Goal: Task Accomplishment & Management: Use online tool/utility

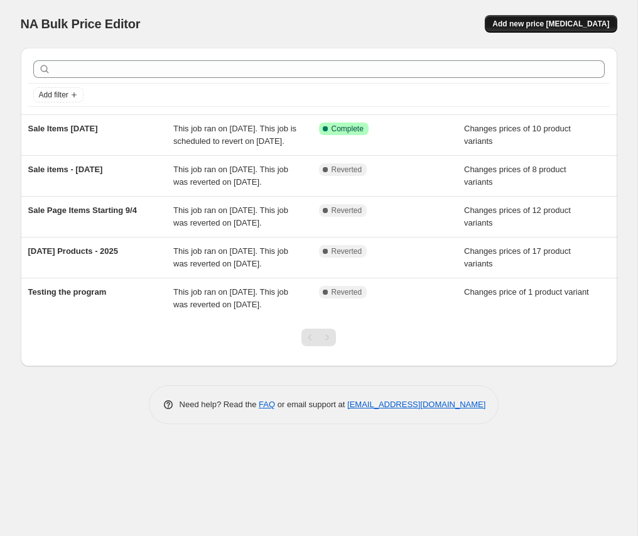
click at [553, 28] on span "Add new price [MEDICAL_DATA]" at bounding box center [550, 24] width 117 height 10
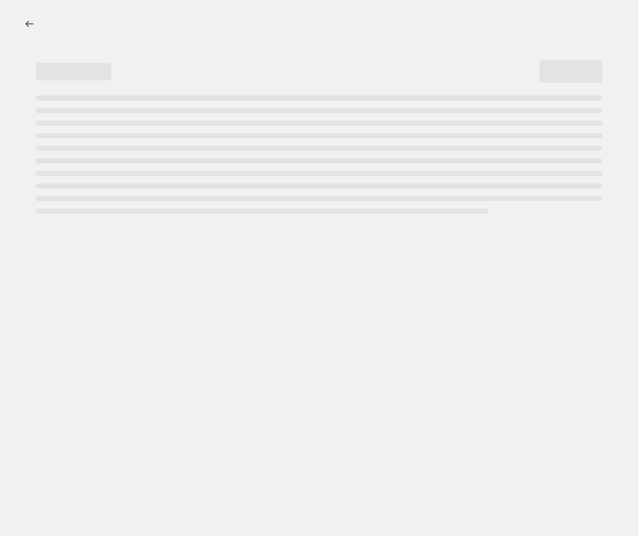
select select "percentage"
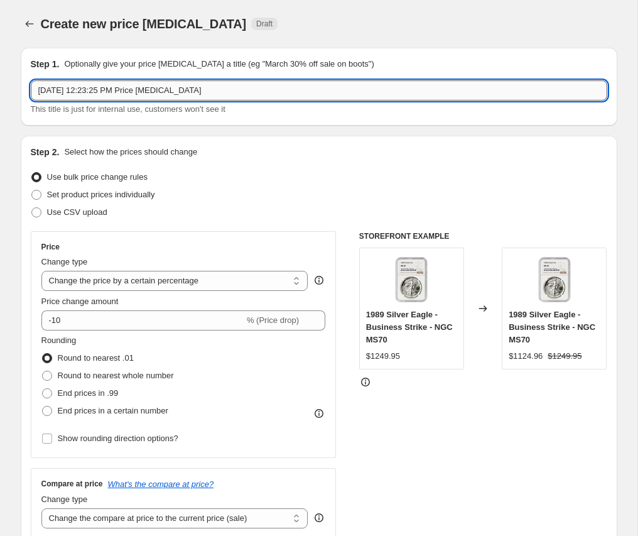
drag, startPoint x: 63, startPoint y: 89, endPoint x: 55, endPoint y: 90, distance: 8.2
click at [55, 90] on input "[DATE] 12:23:25 PM Price [MEDICAL_DATA]" at bounding box center [319, 90] width 577 height 20
type input "[DATE] 12:23:25 PM Price [MEDICAL_DATA]"
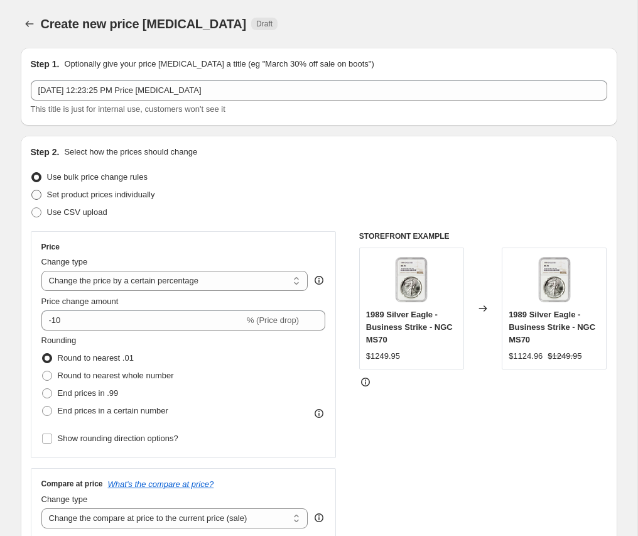
click at [38, 195] on span at bounding box center [36, 195] width 10 height 10
click at [32, 190] on input "Set product prices individually" at bounding box center [31, 190] width 1 height 1
radio input "true"
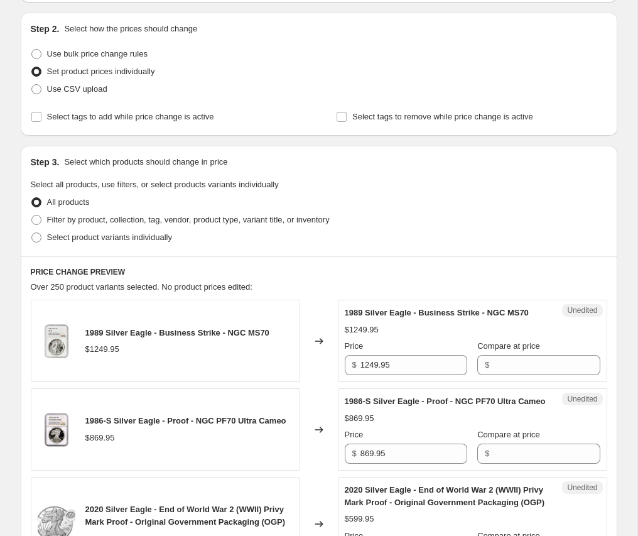
scroll to position [128, 0]
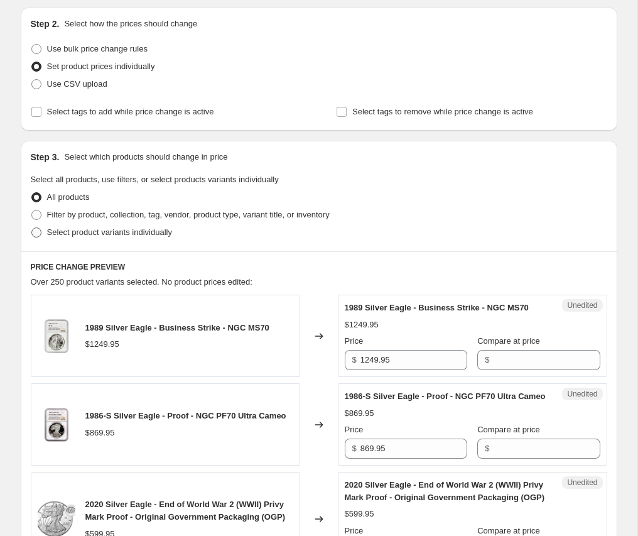
click at [36, 234] on span at bounding box center [36, 232] width 10 height 10
click at [32, 228] on input "Select product variants individually" at bounding box center [31, 227] width 1 height 1
radio input "true"
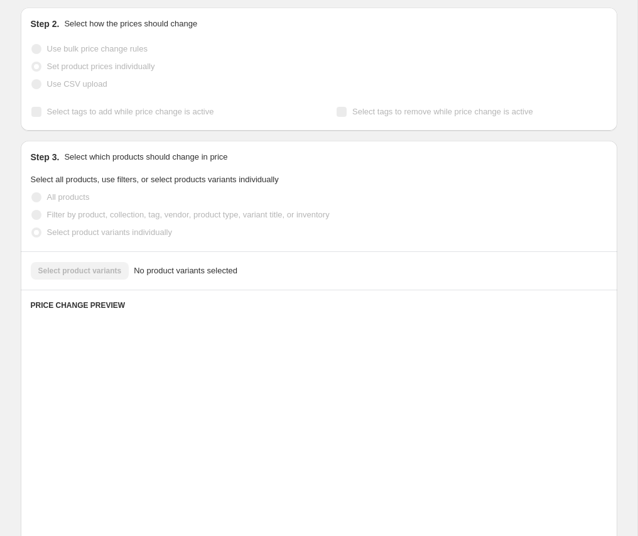
scroll to position [124, 0]
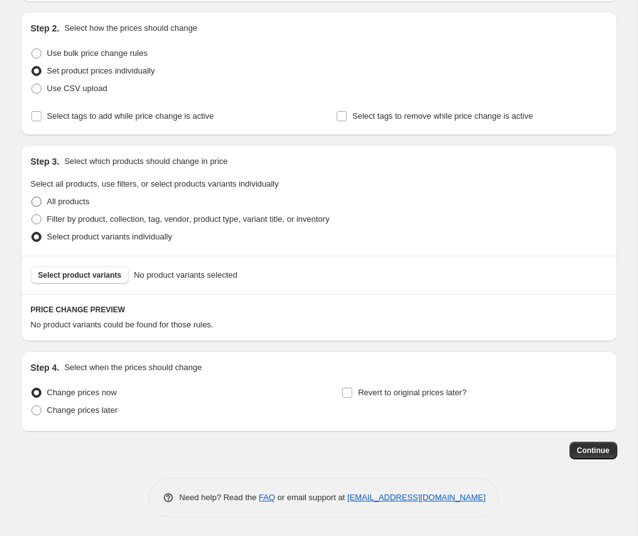
click at [36, 200] on span at bounding box center [36, 202] width 10 height 10
click at [32, 197] on input "All products" at bounding box center [31, 197] width 1 height 1
radio input "true"
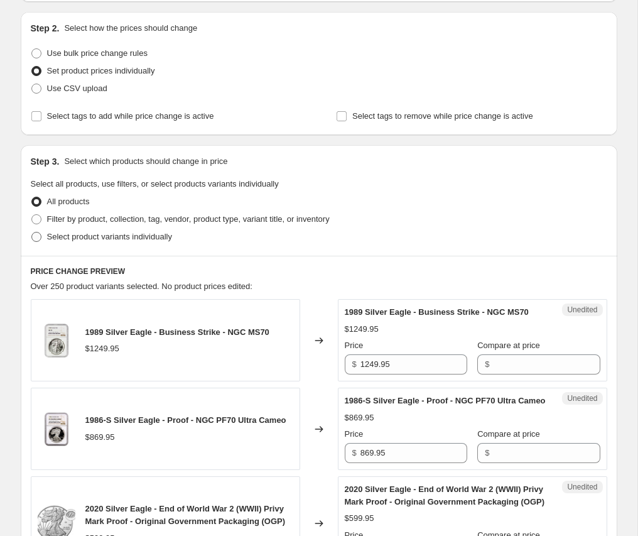
click at [36, 232] on span at bounding box center [36, 237] width 10 height 10
click at [32, 232] on input "Select product variants individually" at bounding box center [31, 232] width 1 height 1
radio input "true"
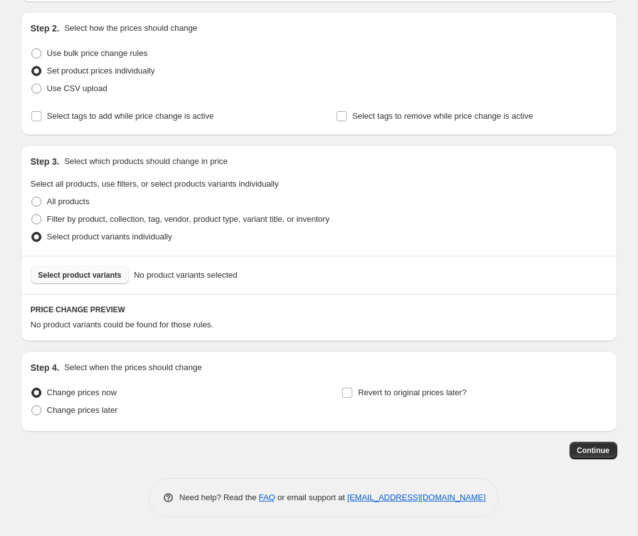
click at [84, 274] on span "Select product variants" at bounding box center [80, 275] width 84 height 10
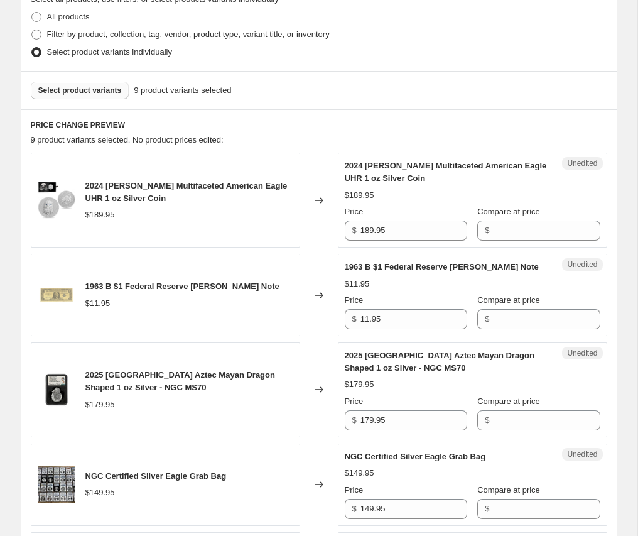
scroll to position [316, 0]
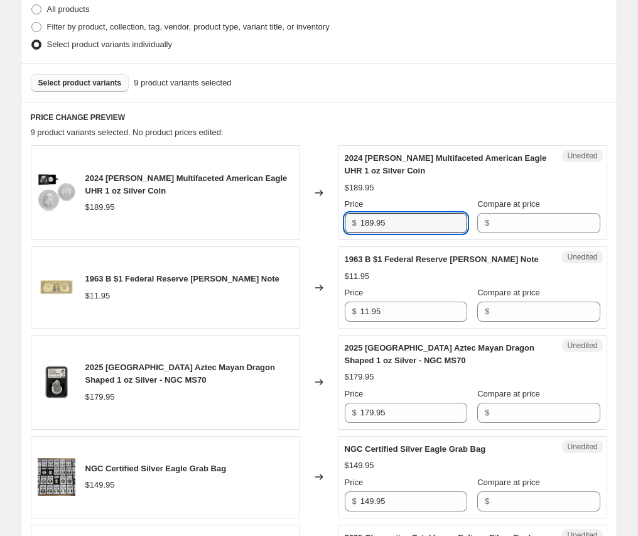
click at [361, 219] on input "189.95" at bounding box center [414, 223] width 107 height 20
paste input "51.96"
type input "189.95"
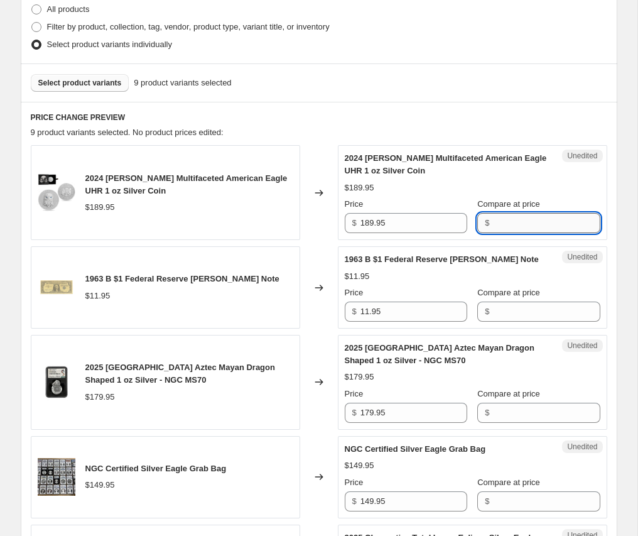
click at [526, 221] on input "Compare at price" at bounding box center [546, 223] width 107 height 20
paste input "189.95"
type input "189.95"
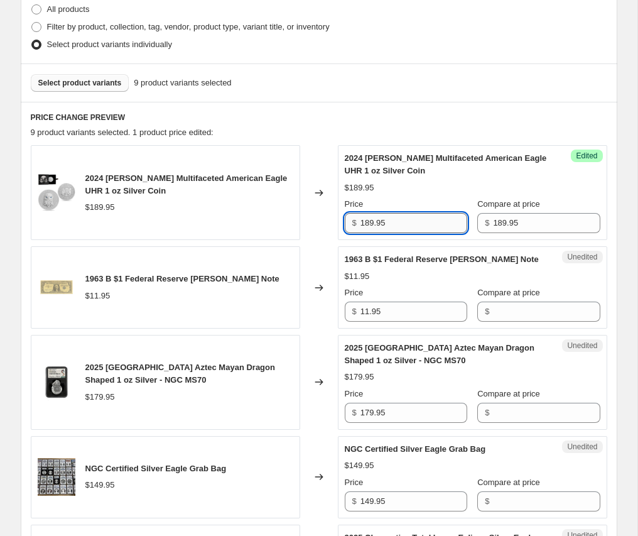
drag, startPoint x: 405, startPoint y: 225, endPoint x: 248, endPoint y: 215, distance: 157.3
click at [361, 215] on input "189.95" at bounding box center [414, 223] width 107 height 20
paste input "51.96"
type input "151.96"
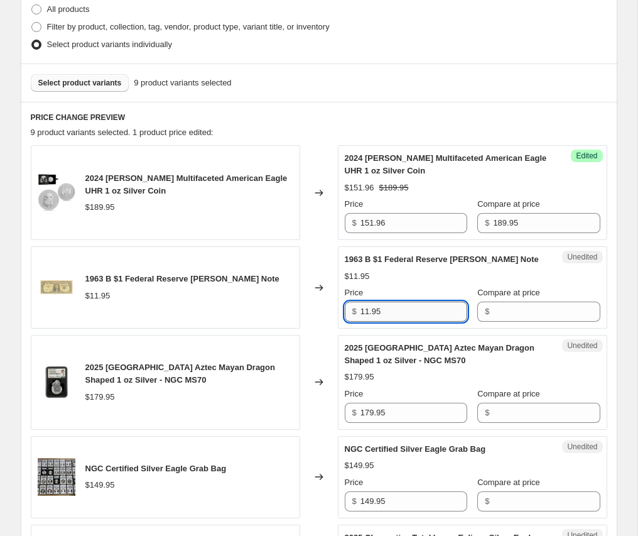
drag, startPoint x: 403, startPoint y: 308, endPoint x: 270, endPoint y: 305, distance: 133.2
click at [361, 305] on input "11.95" at bounding box center [414, 311] width 107 height 20
click at [542, 309] on input "Compare at price" at bounding box center [546, 311] width 107 height 20
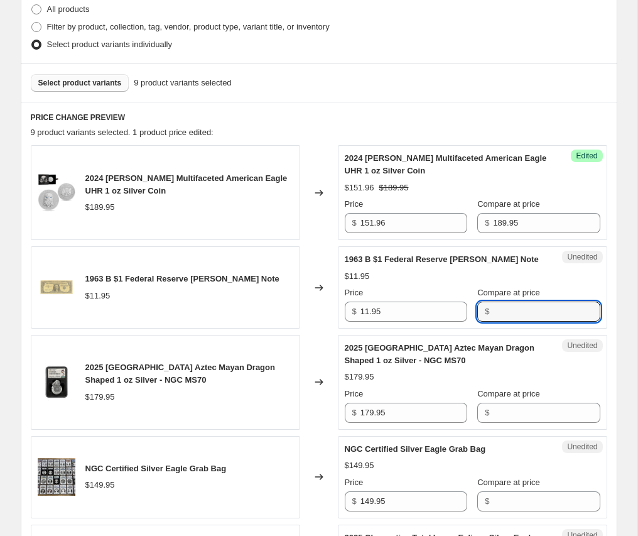
paste input "11.95"
type input "11.95"
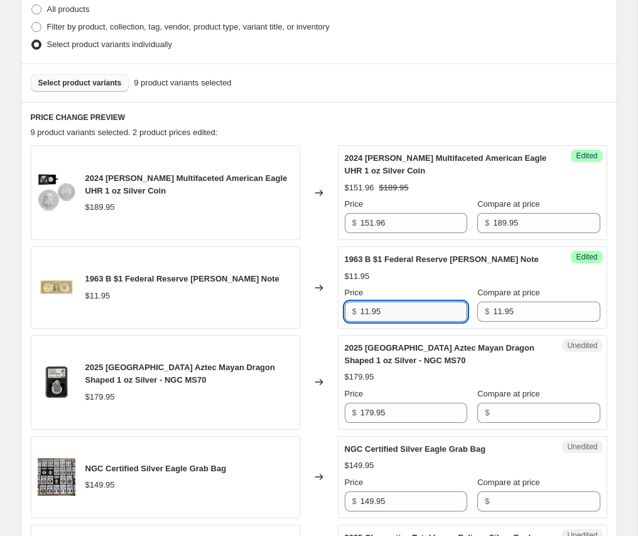
drag, startPoint x: 404, startPoint y: 313, endPoint x: 320, endPoint y: 311, distance: 84.2
click at [361, 311] on input "11.95" at bounding box center [414, 311] width 107 height 20
paste input "9.56"
drag, startPoint x: 383, startPoint y: 313, endPoint x: 369, endPoint y: 311, distance: 13.9
click at [369, 311] on input "9.56" at bounding box center [414, 311] width 107 height 20
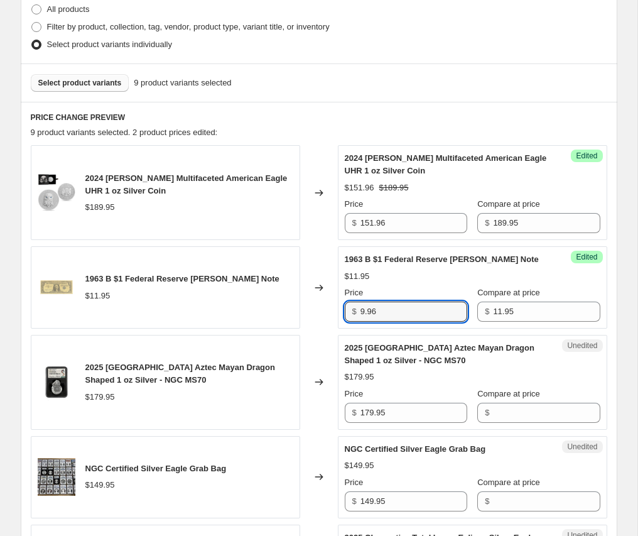
type input "9.96"
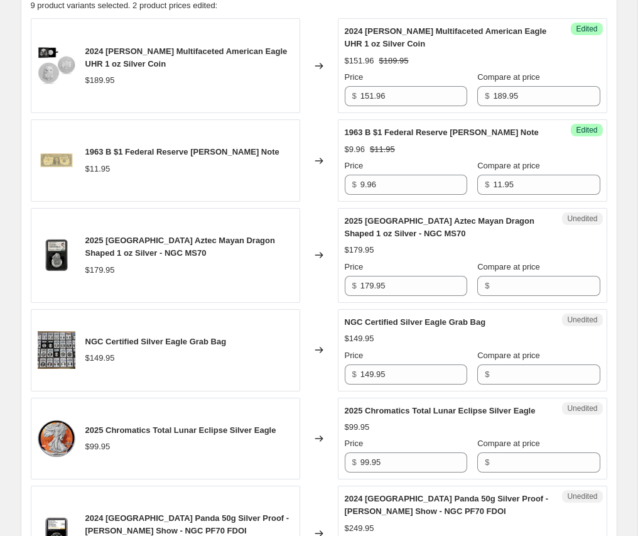
scroll to position [444, 0]
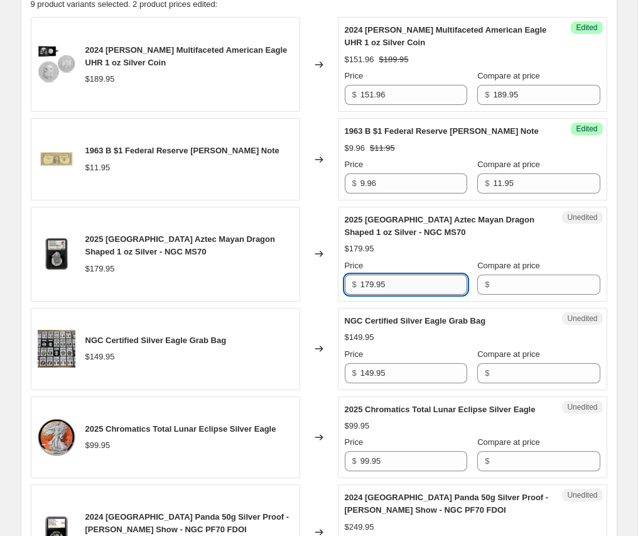
drag, startPoint x: 407, startPoint y: 282, endPoint x: 302, endPoint y: 283, distance: 104.9
click at [361, 283] on input "179.95" at bounding box center [414, 284] width 107 height 20
click at [550, 283] on input "Compare at price" at bounding box center [546, 284] width 107 height 20
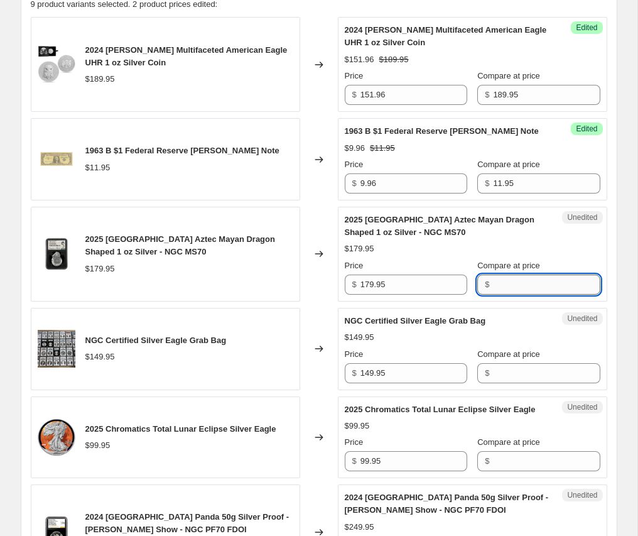
paste input "179.95"
type input "179.95"
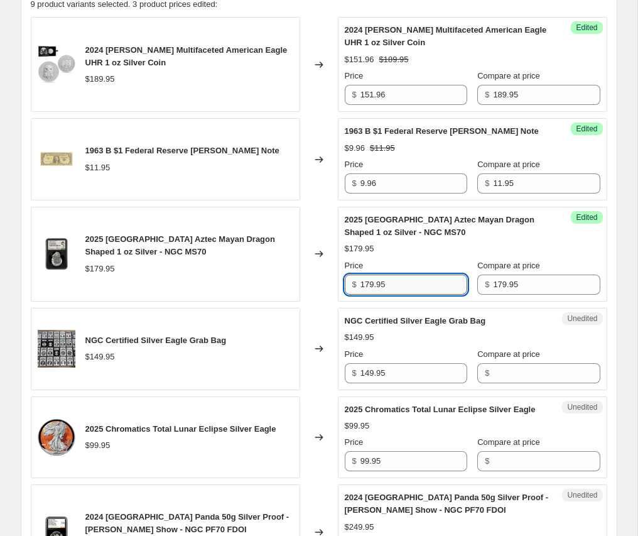
drag, startPoint x: 391, startPoint y: 281, endPoint x: 301, endPoint y: 286, distance: 89.3
click at [361, 286] on input "179.95" at bounding box center [414, 284] width 107 height 20
drag, startPoint x: 399, startPoint y: 288, endPoint x: 301, endPoint y: 282, distance: 98.8
click at [361, 282] on input "179.95" at bounding box center [414, 284] width 107 height 20
type input "149.96"
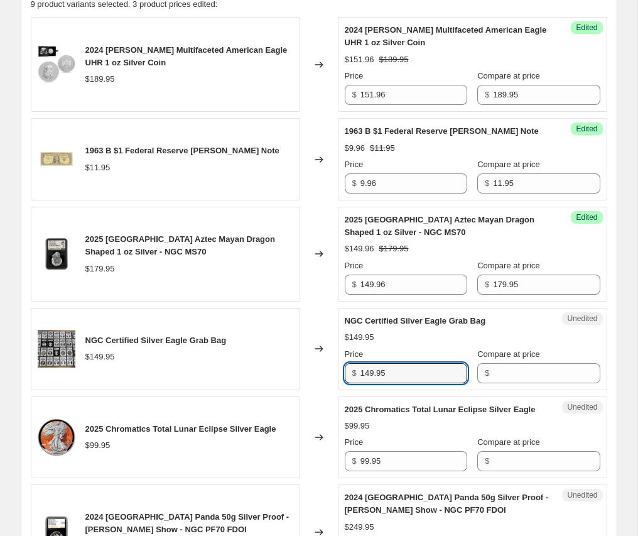
drag, startPoint x: 332, startPoint y: 373, endPoint x: 263, endPoint y: 373, distance: 69.1
click at [361, 373] on input "149.95" at bounding box center [414, 373] width 107 height 20
click at [533, 371] on input "Compare at price" at bounding box center [546, 373] width 107 height 20
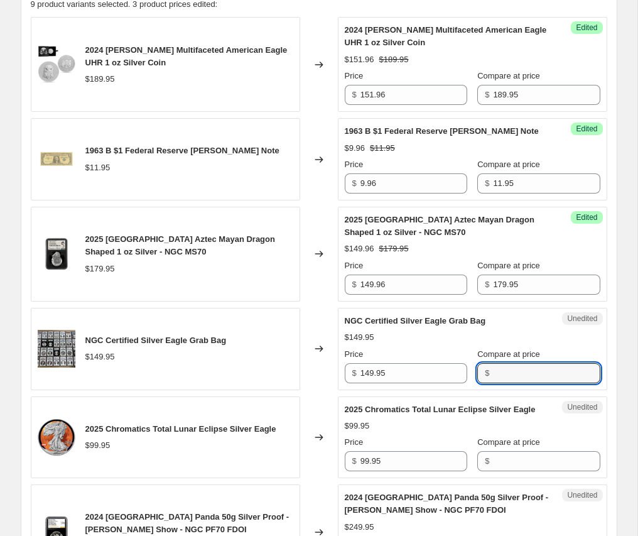
paste input "149.95"
type input "149.95"
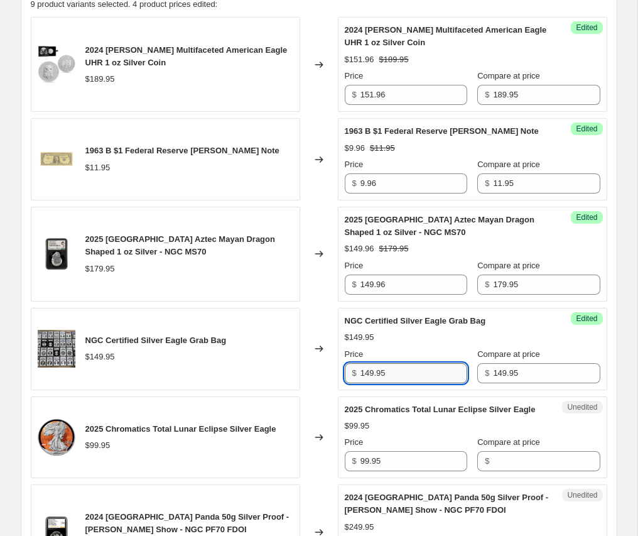
drag, startPoint x: 401, startPoint y: 375, endPoint x: 182, endPoint y: 349, distance: 220.8
click at [361, 363] on input "149.95" at bounding box center [414, 373] width 107 height 20
paste input "27.457"
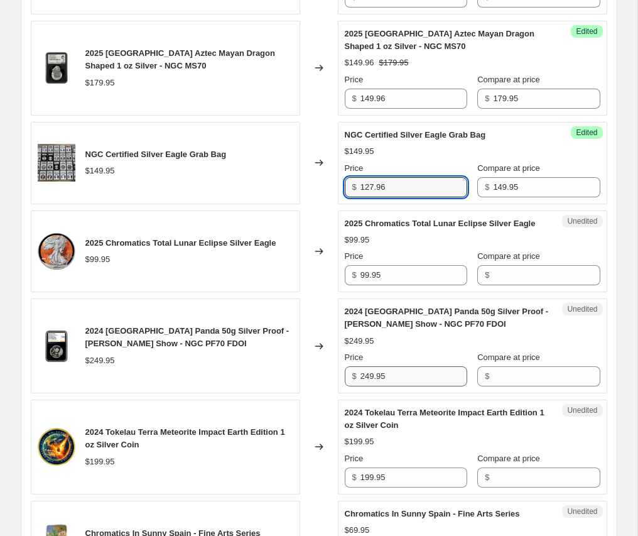
scroll to position [700, 0]
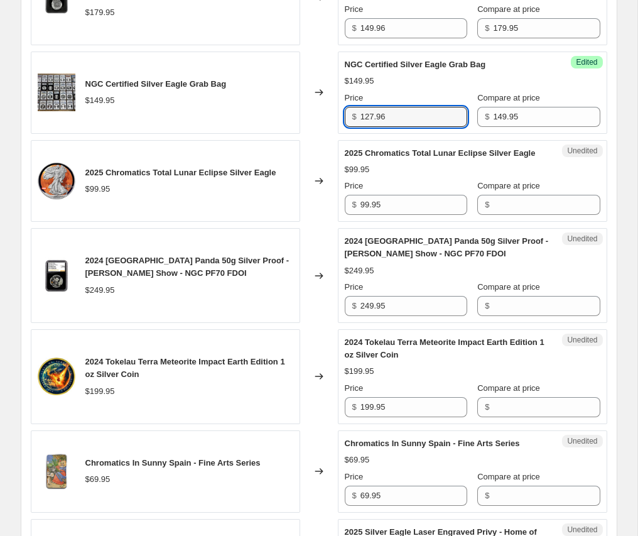
type input "127.96"
click at [401, 217] on div "Unedited 2025 Chromatics Total Lunar Eclipse Silver Eagle $99.95 Price $ 99.95 …" at bounding box center [472, 181] width 269 height 82
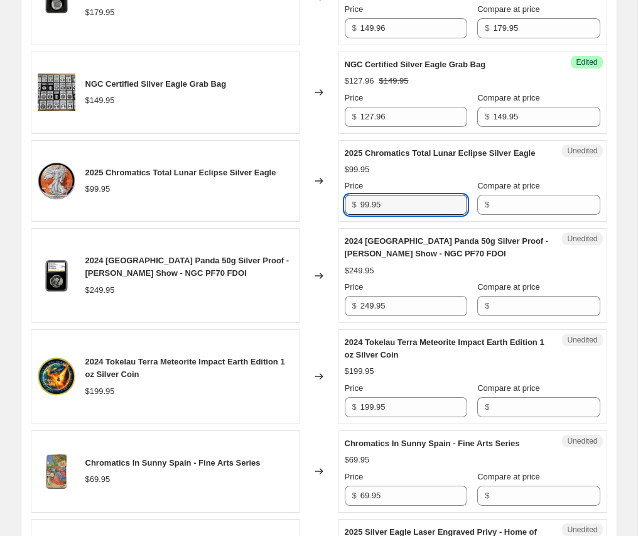
click at [361, 204] on input "99.95" at bounding box center [414, 205] width 107 height 20
click at [518, 208] on input "Compare at price" at bounding box center [546, 205] width 107 height 20
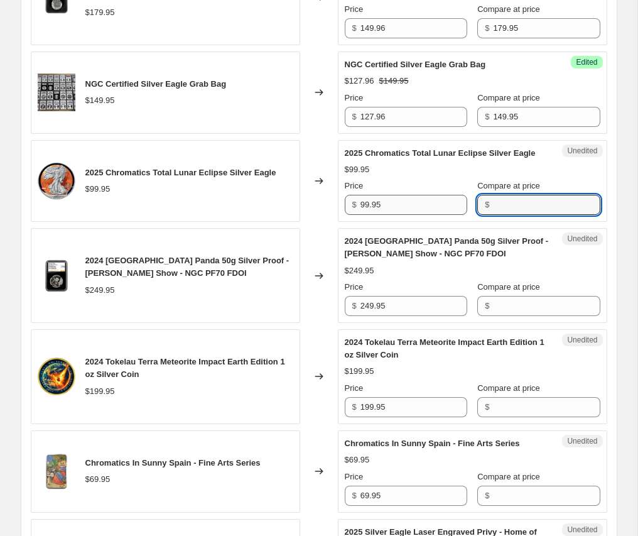
paste input "99.95"
type input "99.95"
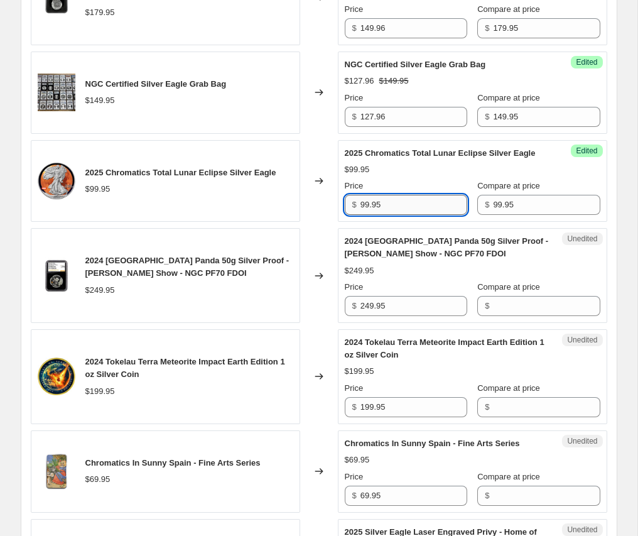
drag, startPoint x: 399, startPoint y: 204, endPoint x: 224, endPoint y: 199, distance: 175.9
click at [361, 199] on input "99.95" at bounding box center [414, 205] width 107 height 20
type input "69.95"
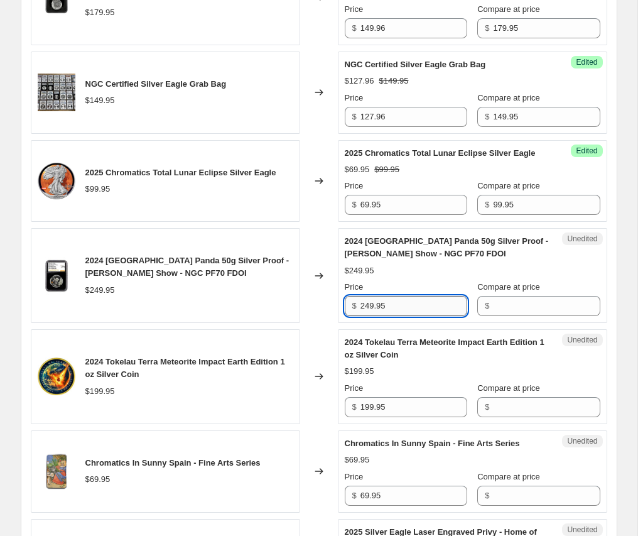
drag, startPoint x: 400, startPoint y: 304, endPoint x: 294, endPoint y: 303, distance: 106.1
click at [361, 303] on input "249.95" at bounding box center [414, 306] width 107 height 20
click at [521, 296] on div "Compare at price $" at bounding box center [538, 298] width 122 height 35
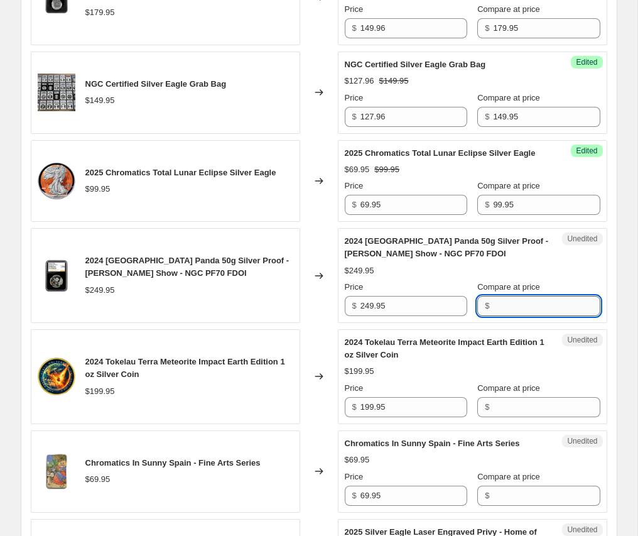
click at [527, 311] on input "Compare at price" at bounding box center [546, 306] width 107 height 20
paste input "249.95"
type input "249.95"
drag, startPoint x: 410, startPoint y: 306, endPoint x: 205, endPoint y: 306, distance: 205.4
click at [361, 306] on input "249.95" at bounding box center [414, 306] width 107 height 20
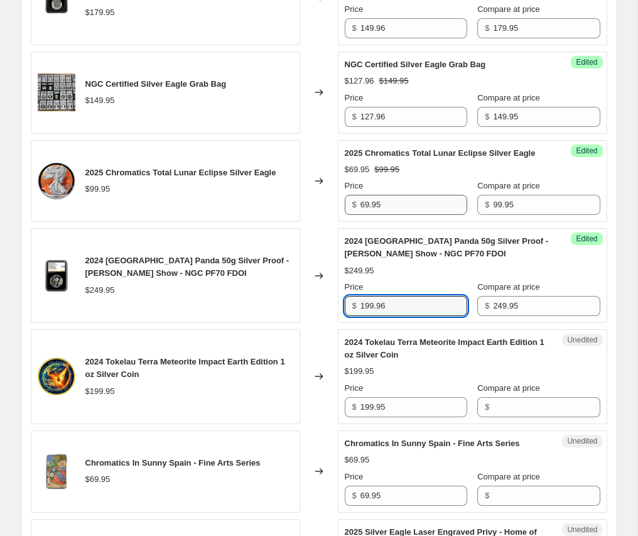
type input "199.96"
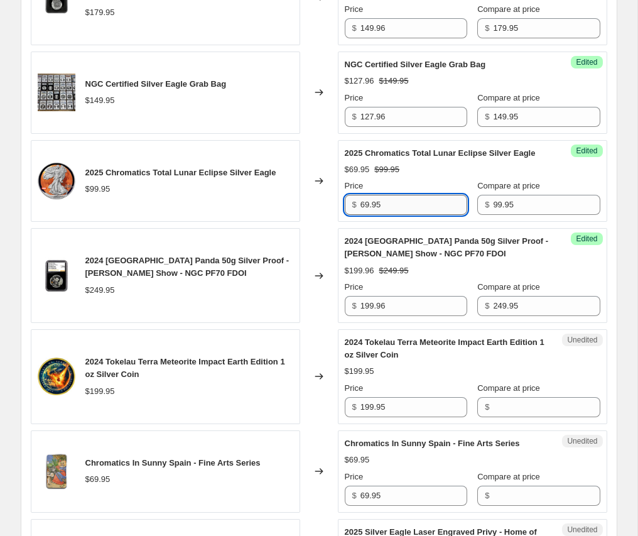
drag, startPoint x: 377, startPoint y: 209, endPoint x: 386, endPoint y: 207, distance: 9.0
click at [386, 207] on input "69.95" at bounding box center [414, 205] width 107 height 20
type input "69.96"
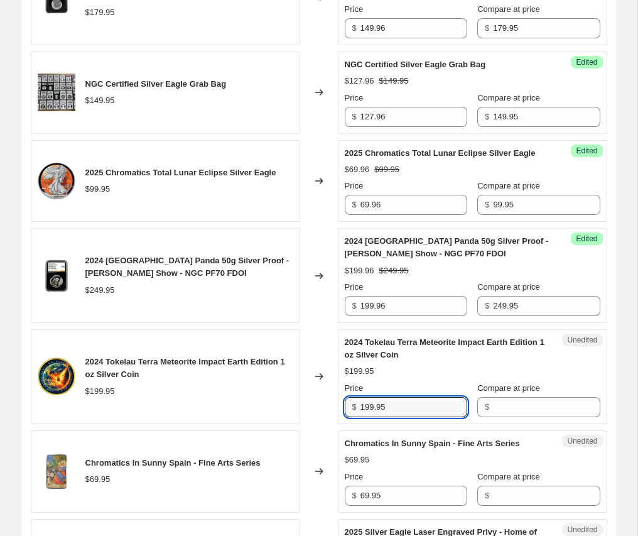
drag, startPoint x: 398, startPoint y: 407, endPoint x: 269, endPoint y: 400, distance: 129.6
click at [361, 401] on input "199.95" at bounding box center [414, 407] width 107 height 20
click at [528, 409] on input "Compare at price" at bounding box center [546, 407] width 107 height 20
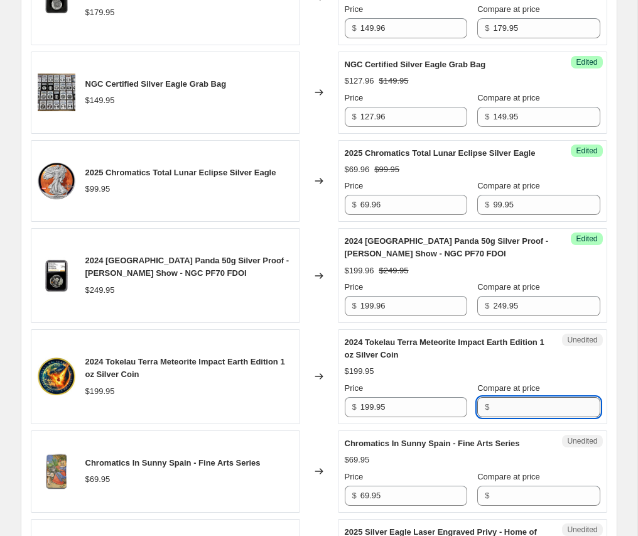
paste input "199.95"
type input "199.95"
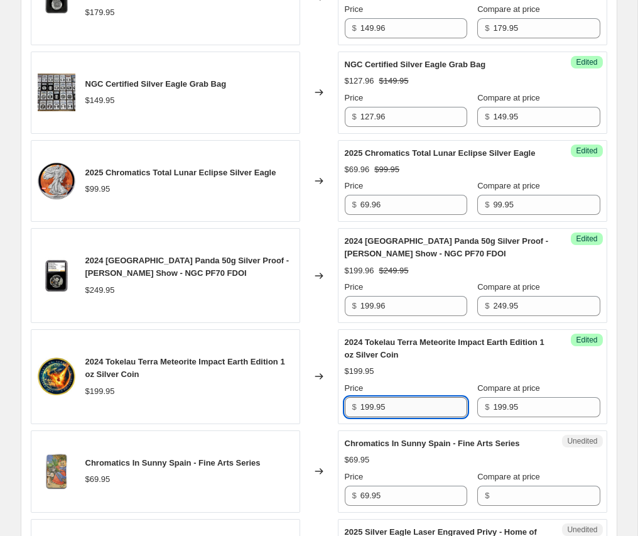
drag, startPoint x: 334, startPoint y: 413, endPoint x: 234, endPoint y: 411, distance: 99.3
click at [361, 411] on input "199.95" at bounding box center [414, 407] width 107 height 20
paste input "69.957"
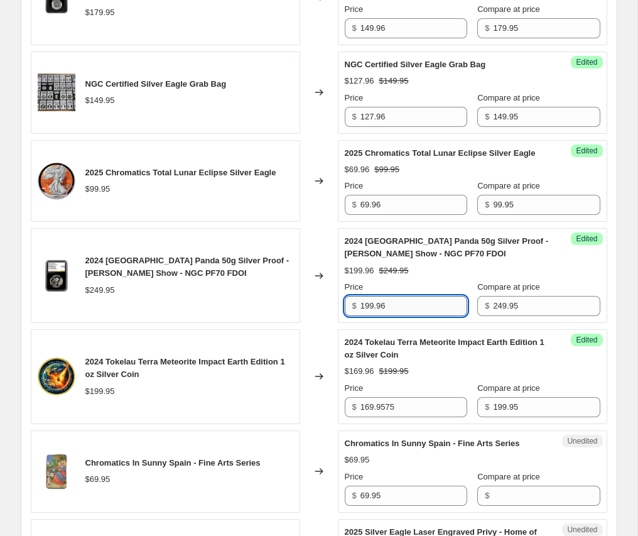
drag, startPoint x: 439, startPoint y: 303, endPoint x: 420, endPoint y: 295, distance: 21.1
click at [420, 296] on input "199.96" at bounding box center [414, 306] width 107 height 20
click at [434, 404] on input "169.9575" at bounding box center [414, 407] width 107 height 20
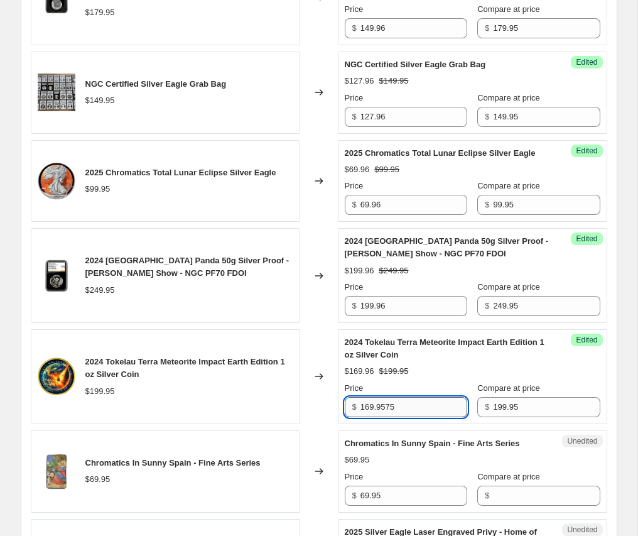
drag, startPoint x: 427, startPoint y: 407, endPoint x: 378, endPoint y: 413, distance: 49.3
click at [378, 413] on input "169.9575" at bounding box center [414, 407] width 107 height 20
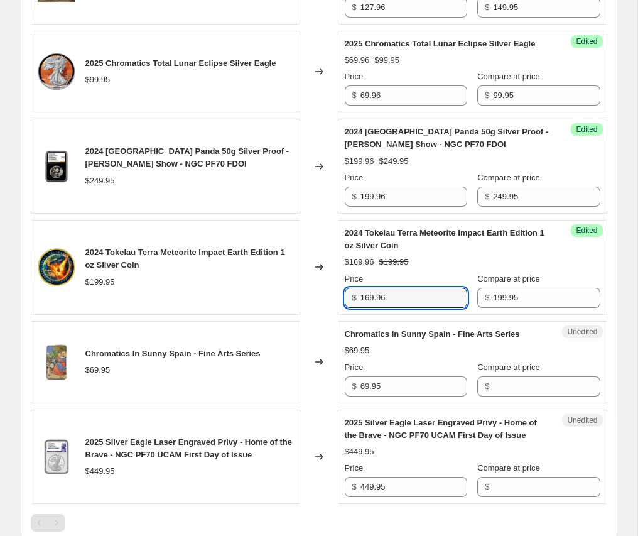
scroll to position [828, 0]
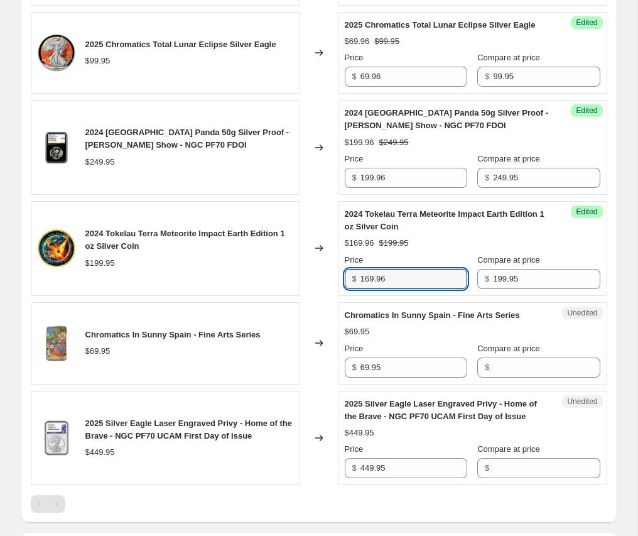
type input "169.96"
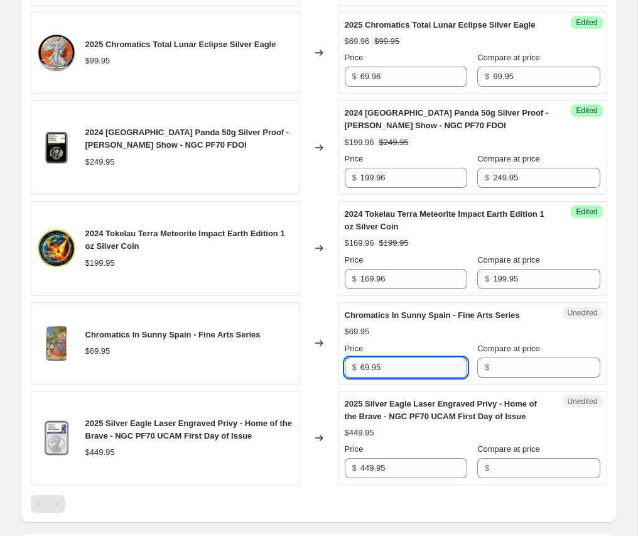
drag, startPoint x: 411, startPoint y: 371, endPoint x: 401, endPoint y: 369, distance: 10.2
click at [361, 371] on input "69.95" at bounding box center [414, 367] width 107 height 20
click at [545, 367] on input "Compare at price" at bounding box center [546, 367] width 107 height 20
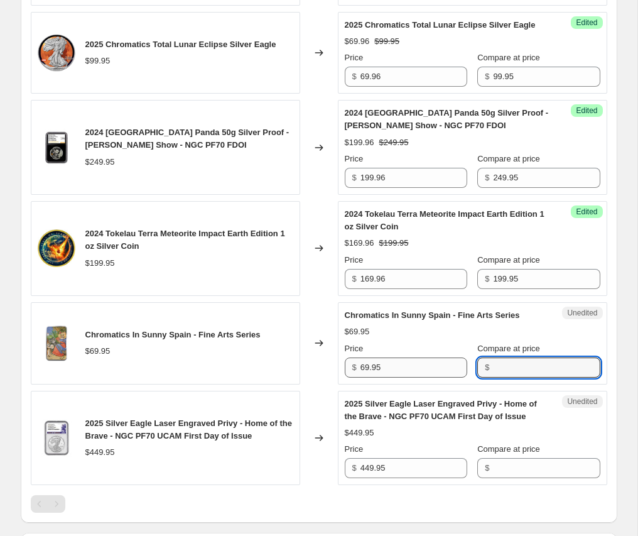
paste input "69.95"
type input "69.95"
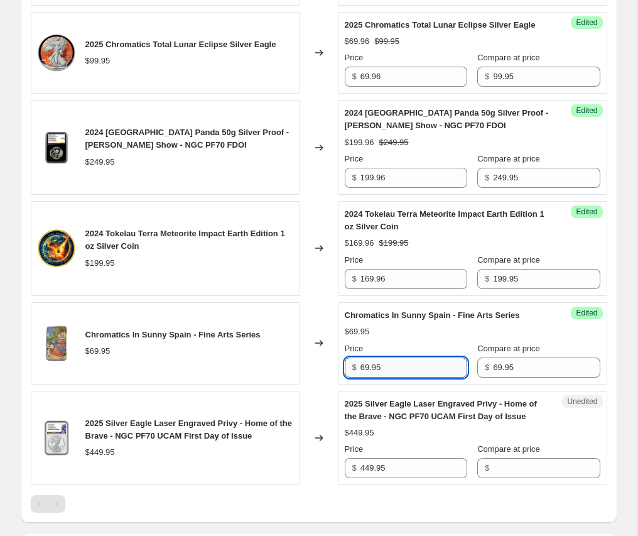
drag, startPoint x: 375, startPoint y: 367, endPoint x: 289, endPoint y: 361, distance: 86.2
click at [361, 361] on input "69.95" at bounding box center [414, 367] width 107 height 20
type input "59.96"
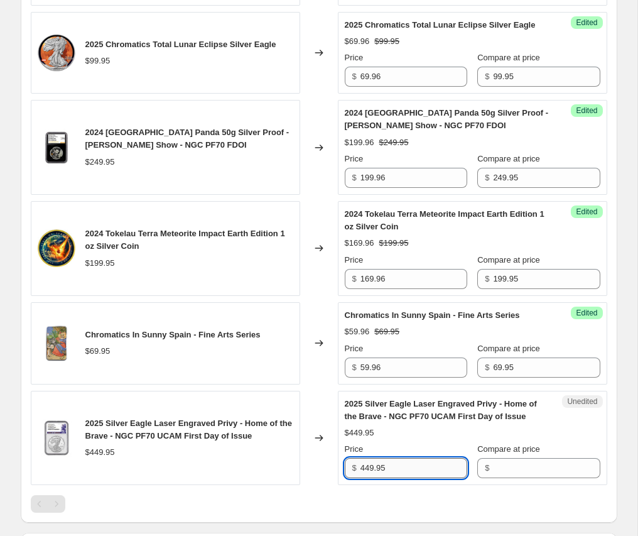
drag, startPoint x: 413, startPoint y: 469, endPoint x: 286, endPoint y: 469, distance: 126.9
click at [361, 469] on input "449.95" at bounding box center [414, 468] width 107 height 20
click at [567, 467] on input "Compare at price" at bounding box center [546, 468] width 107 height 20
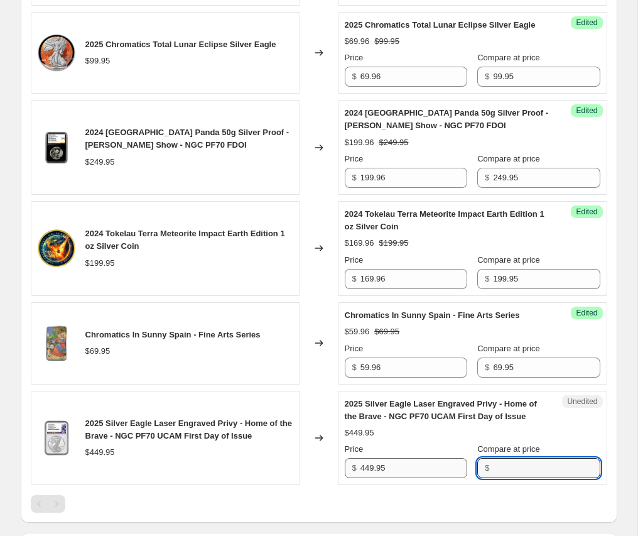
paste input "449.95"
type input "449.95"
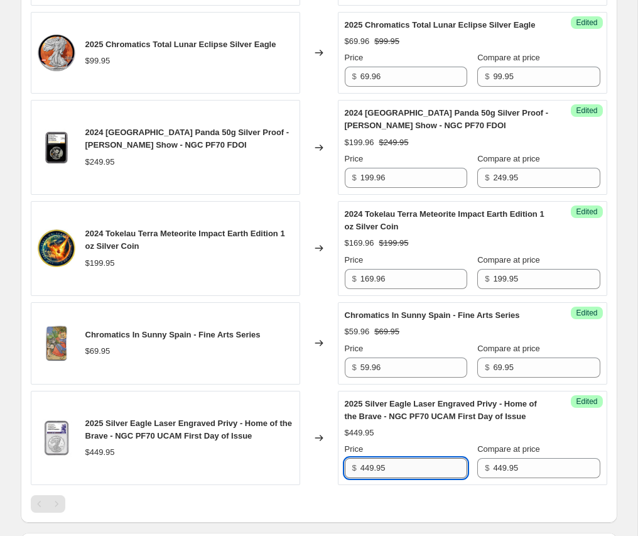
drag, startPoint x: 393, startPoint y: 467, endPoint x: 283, endPoint y: 466, distance: 110.5
click at [361, 466] on input "449.95" at bounding box center [414, 468] width 107 height 20
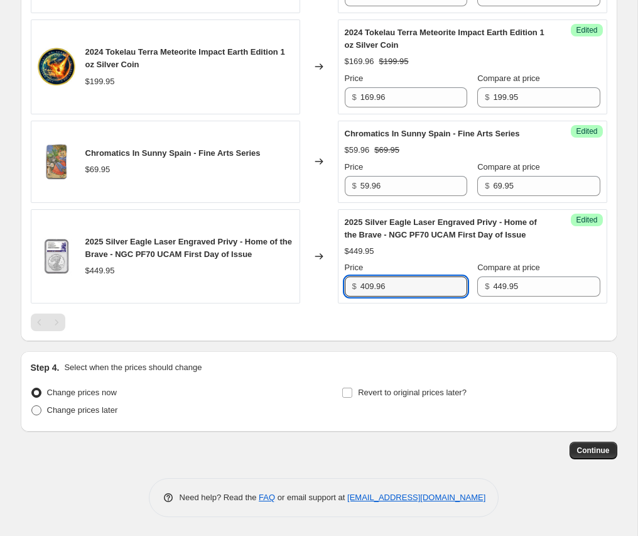
type input "409.96"
click at [38, 410] on span at bounding box center [36, 410] width 10 height 10
click at [32, 406] on input "Change prices later" at bounding box center [31, 405] width 1 height 1
radio input "true"
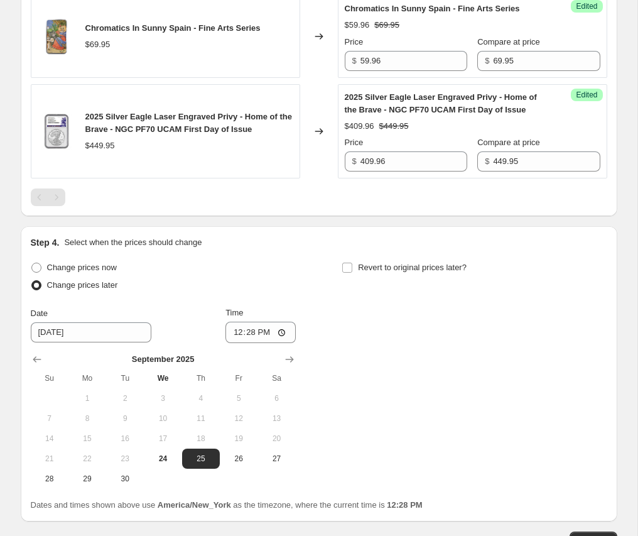
scroll to position [1203, 0]
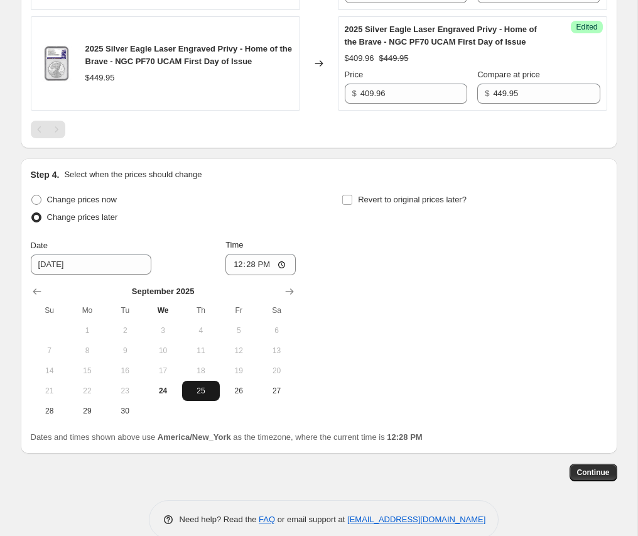
click at [204, 394] on span "25" at bounding box center [201, 391] width 28 height 10
click at [258, 262] on input "12:28" at bounding box center [260, 264] width 70 height 21
click at [273, 260] on input "12:28" at bounding box center [260, 264] width 70 height 21
type input "00:28"
click at [345, 202] on input "Revert to original prices later?" at bounding box center [347, 200] width 10 height 10
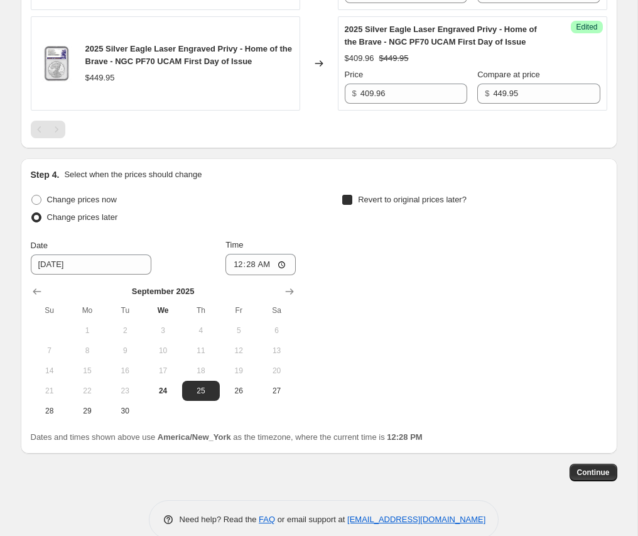
checkbox input "true"
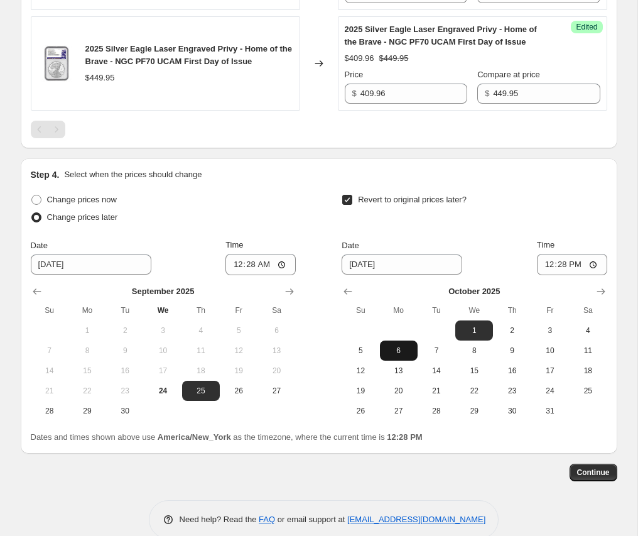
click at [395, 342] on button "6" at bounding box center [399, 350] width 38 height 20
type input "[DATE]"
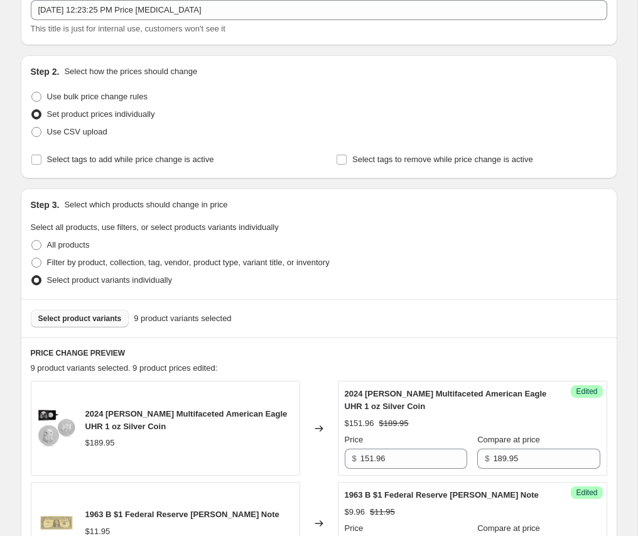
scroll to position [0, 0]
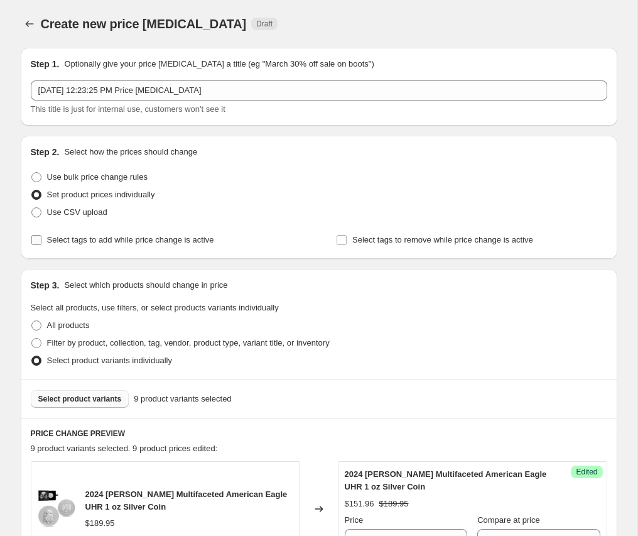
click at [34, 243] on input "Select tags to add while price change is active" at bounding box center [36, 240] width 10 height 10
checkbox input "true"
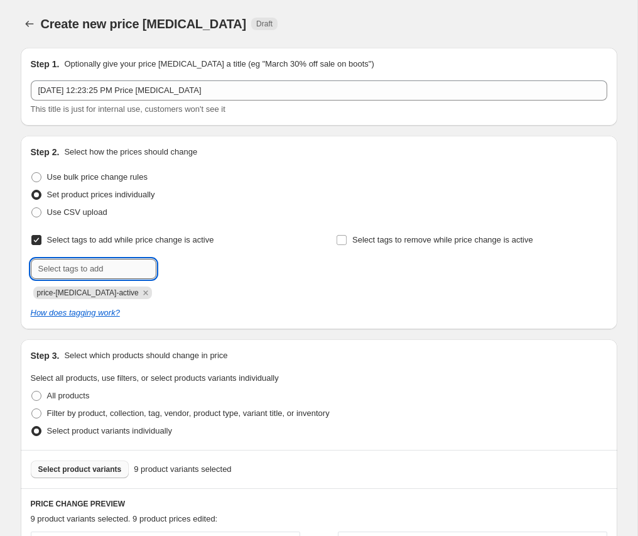
click at [97, 273] on input "text" at bounding box center [94, 269] width 126 height 20
type input "on sale"
click at [173, 267] on b "Add" at bounding box center [174, 267] width 14 height 9
click at [107, 270] on input "text" at bounding box center [94, 269] width 126 height 20
paste input "on sale"
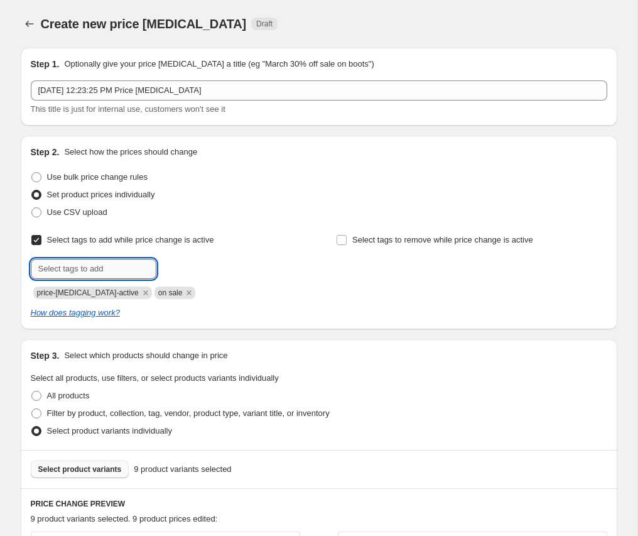
type input "on sale"
drag, startPoint x: 124, startPoint y: 274, endPoint x: -48, endPoint y: 266, distance: 172.3
click at [31, 266] on input "on sale" at bounding box center [94, 269] width 126 height 20
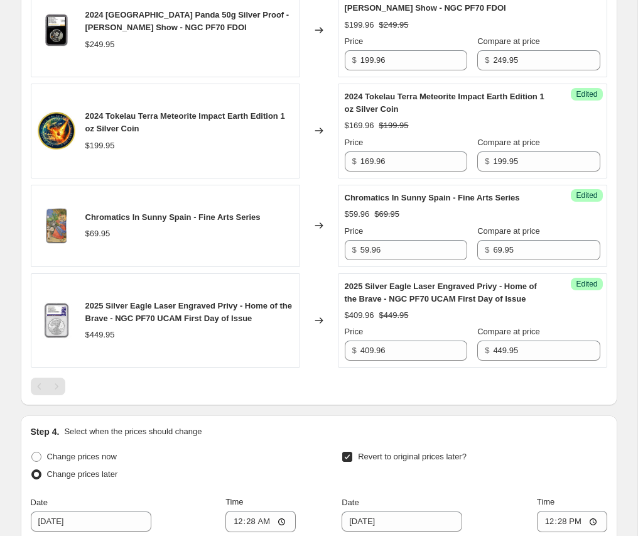
scroll to position [1294, 0]
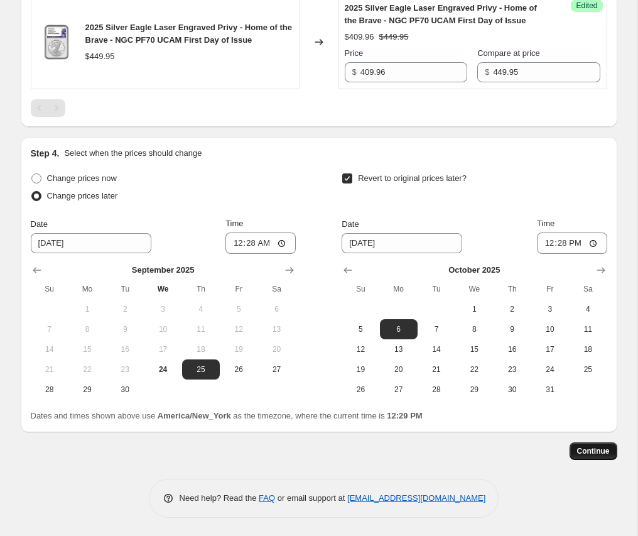
click at [592, 451] on span "Continue" at bounding box center [593, 451] width 33 height 10
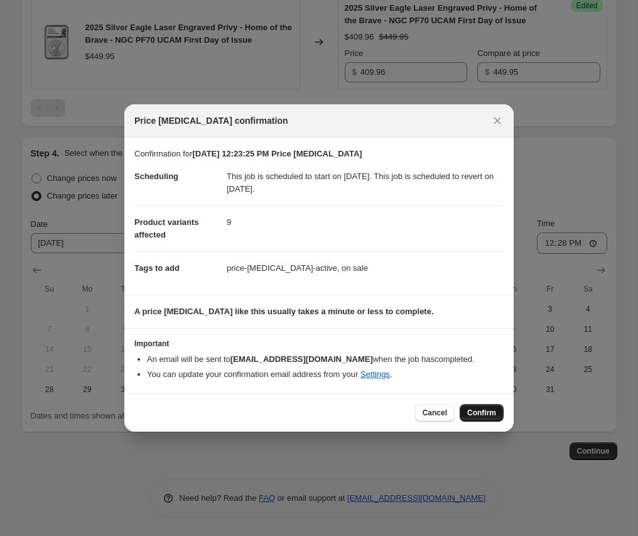
click at [485, 413] on span "Confirm" at bounding box center [481, 413] width 29 height 10
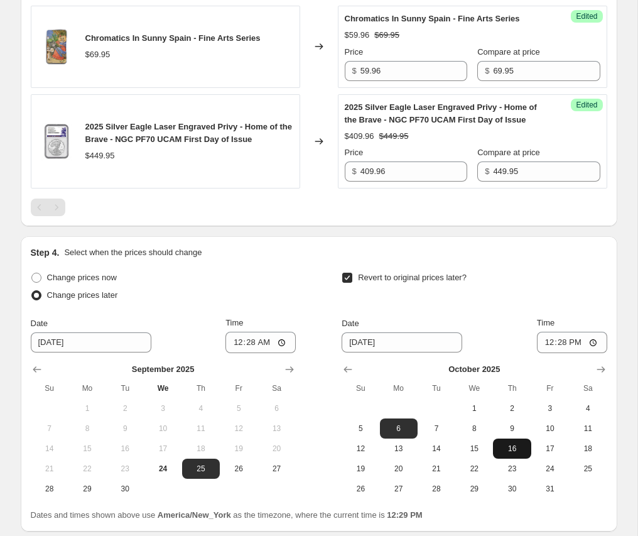
scroll to position [1394, 0]
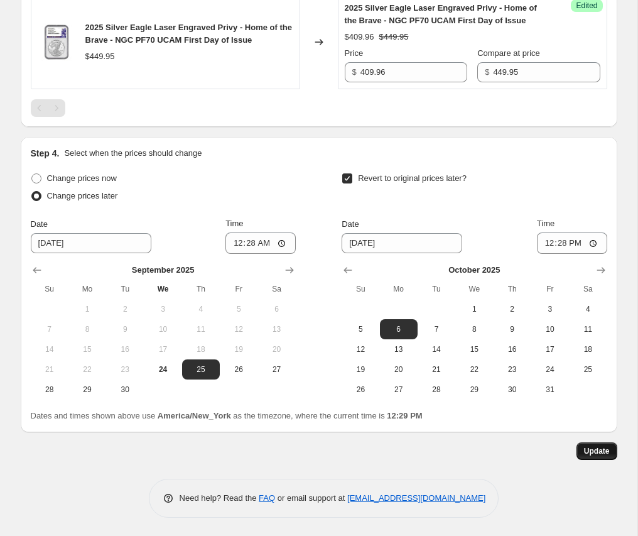
click at [581, 448] on button "Update" at bounding box center [597, 451] width 41 height 18
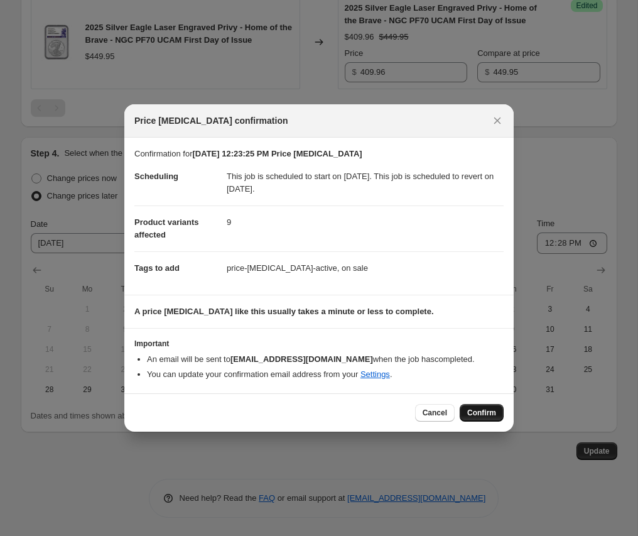
click at [484, 410] on span "Confirm" at bounding box center [481, 413] width 29 height 10
click at [484, 410] on div "Cancel Loading Confirm" at bounding box center [459, 413] width 89 height 18
